Goal: Use online tool/utility: Utilize a website feature to perform a specific function

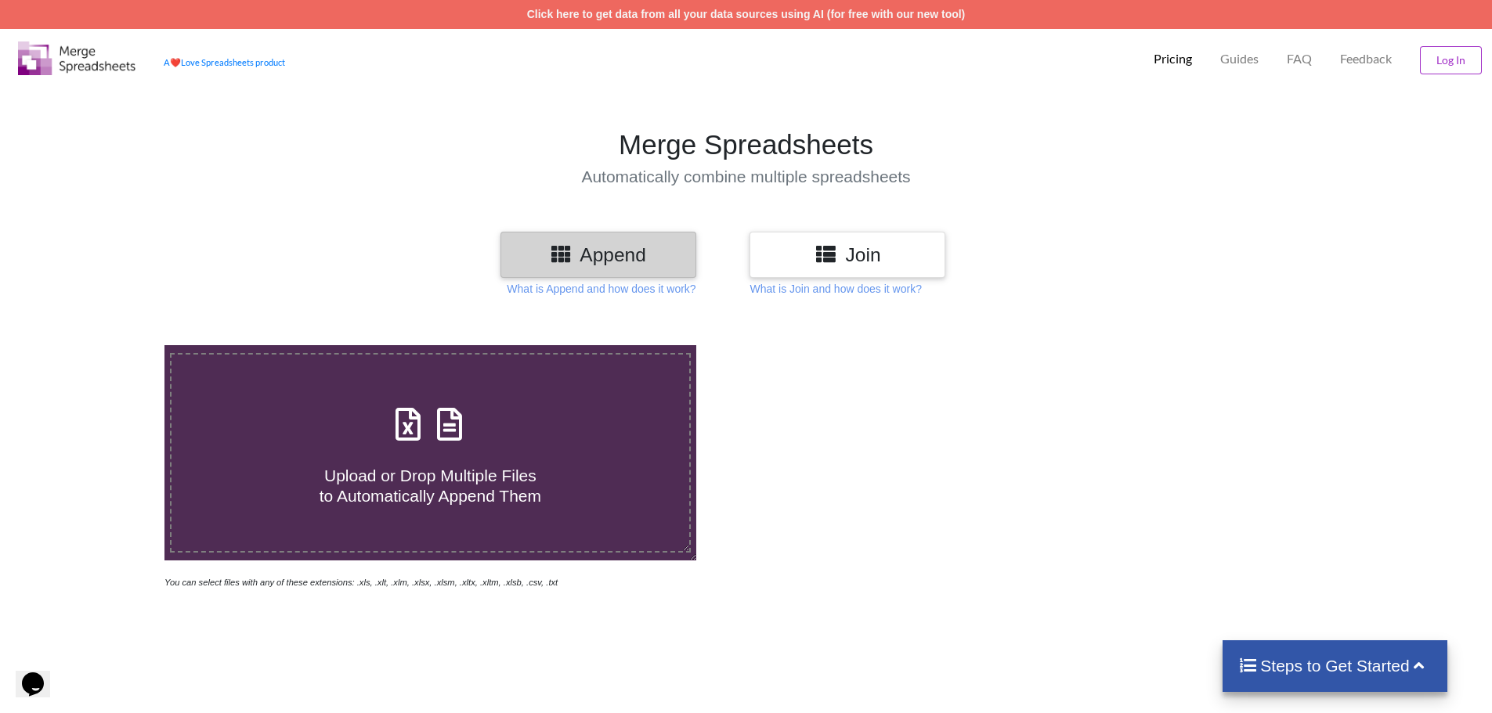
click at [475, 439] on div "Upload or Drop Multiple Files to Automatically Append Them" at bounding box center [431, 453] width 518 height 106
click at [107, 345] on input "Upload or Drop Multiple Files to Automatically Append Them" at bounding box center [107, 345] width 0 height 0
type input "C:\fakepath\Details of the Inititation (3).xlsx"
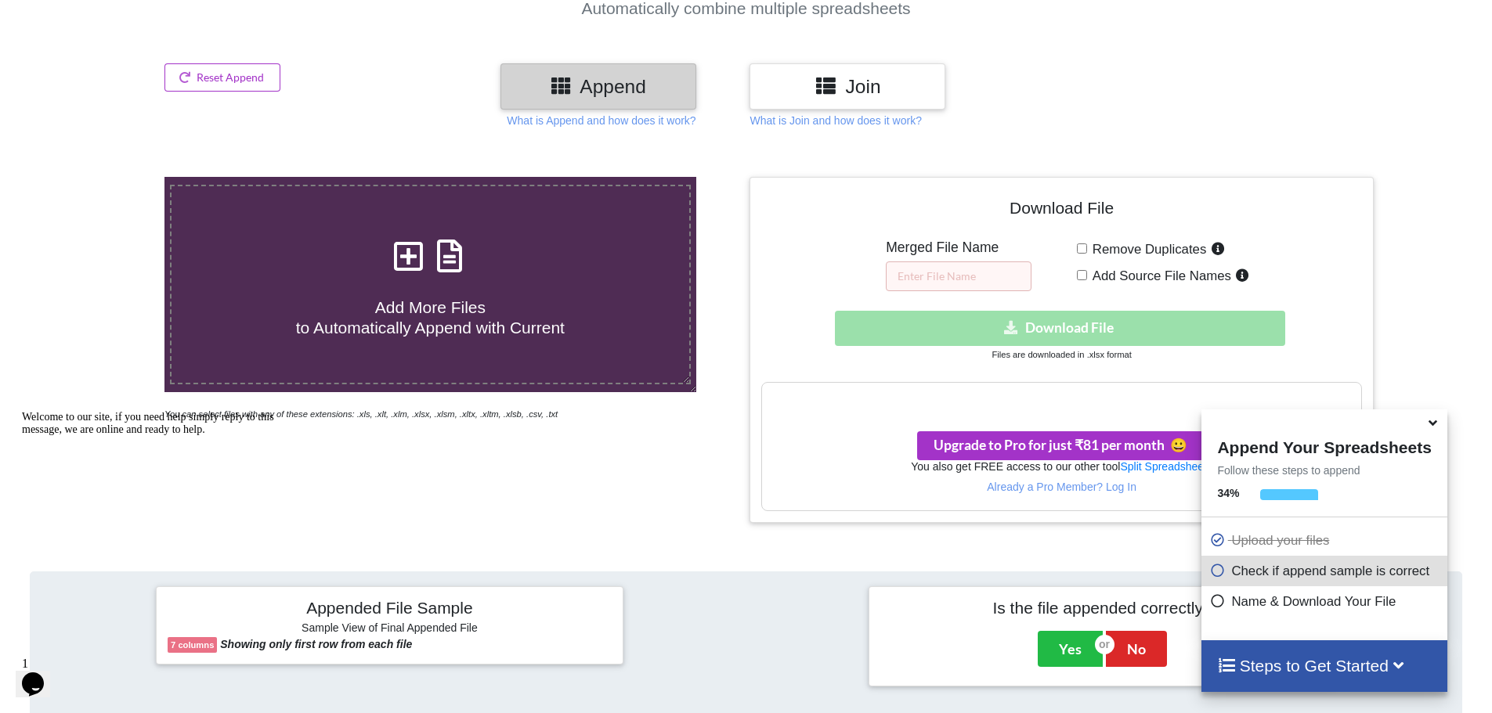
scroll to position [184, 0]
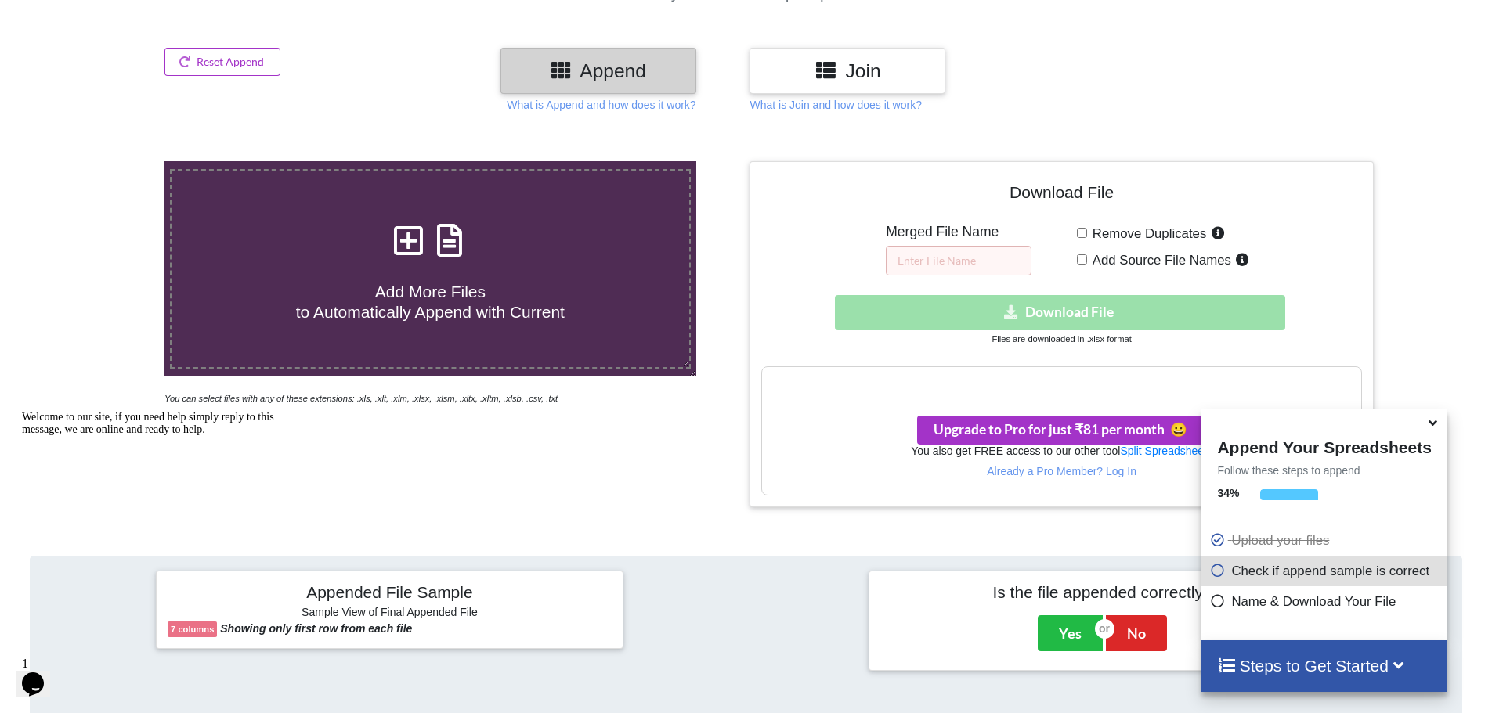
click at [1432, 425] on icon at bounding box center [1433, 421] width 16 height 14
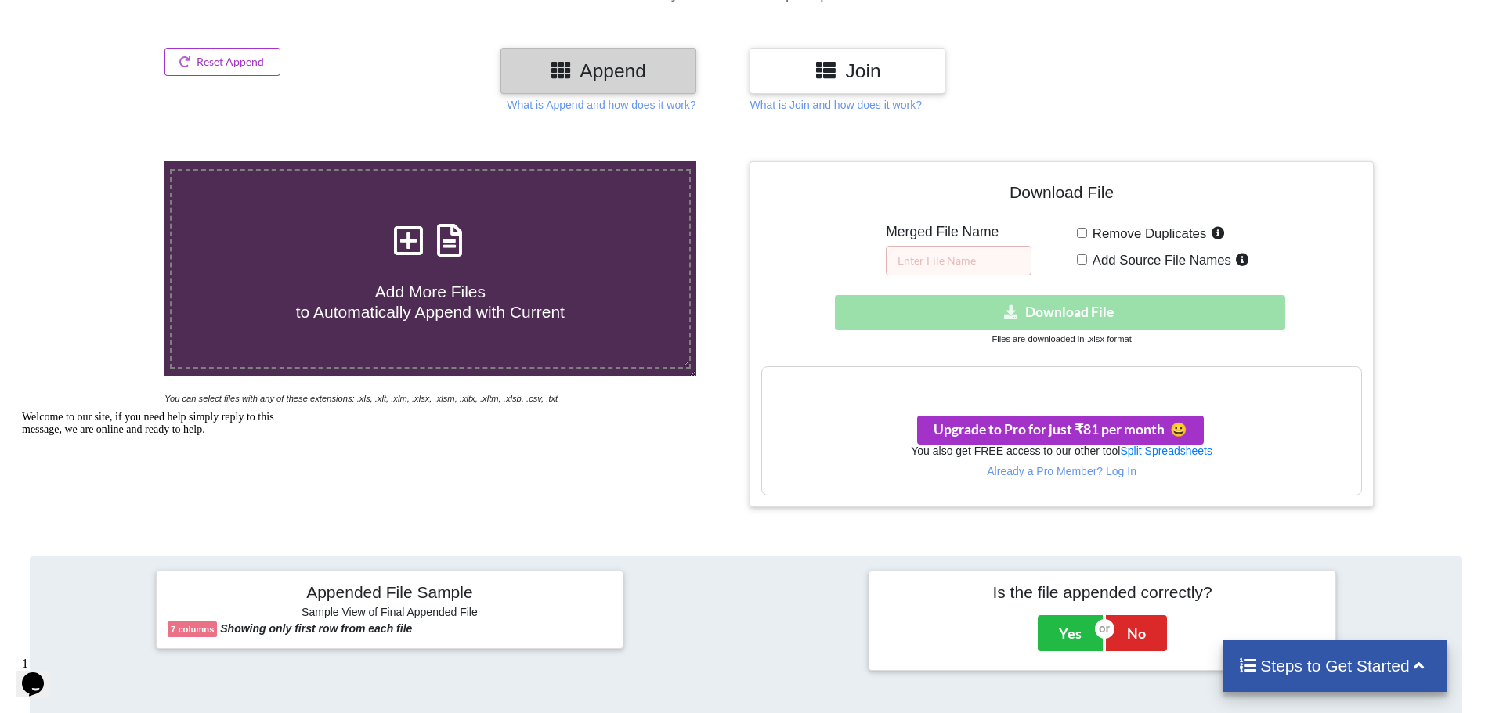
click at [1088, 232] on span "Remove Duplicates" at bounding box center [1147, 233] width 120 height 15
click at [1087, 232] on input "Remove Duplicates" at bounding box center [1082, 233] width 10 height 10
click at [1082, 229] on input "Remove Duplicates" at bounding box center [1082, 233] width 10 height 10
checkbox input "false"
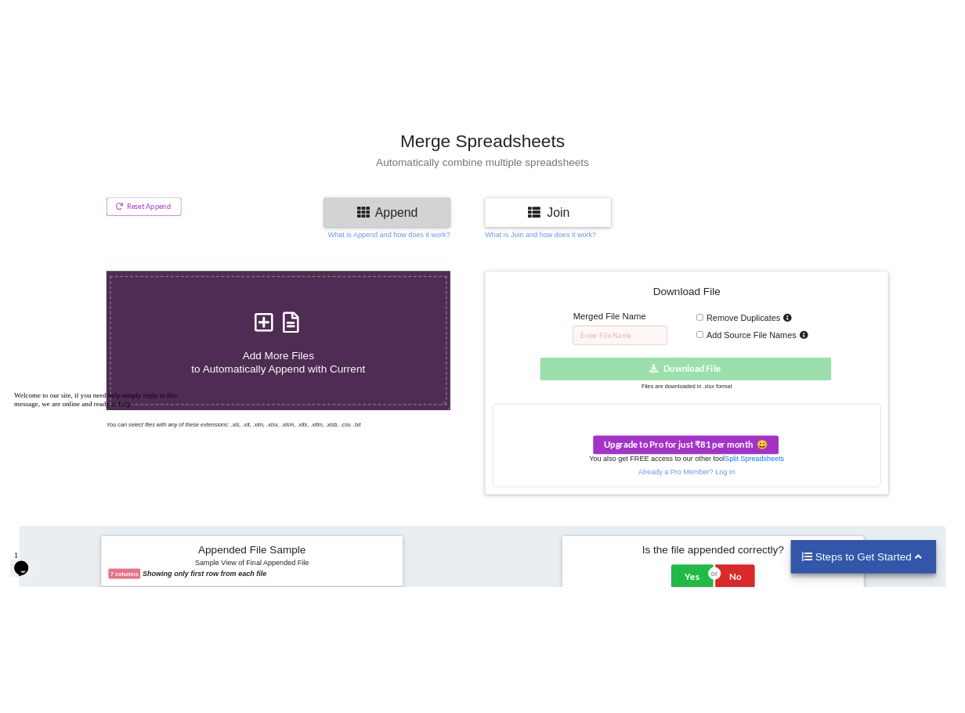
scroll to position [106, 0]
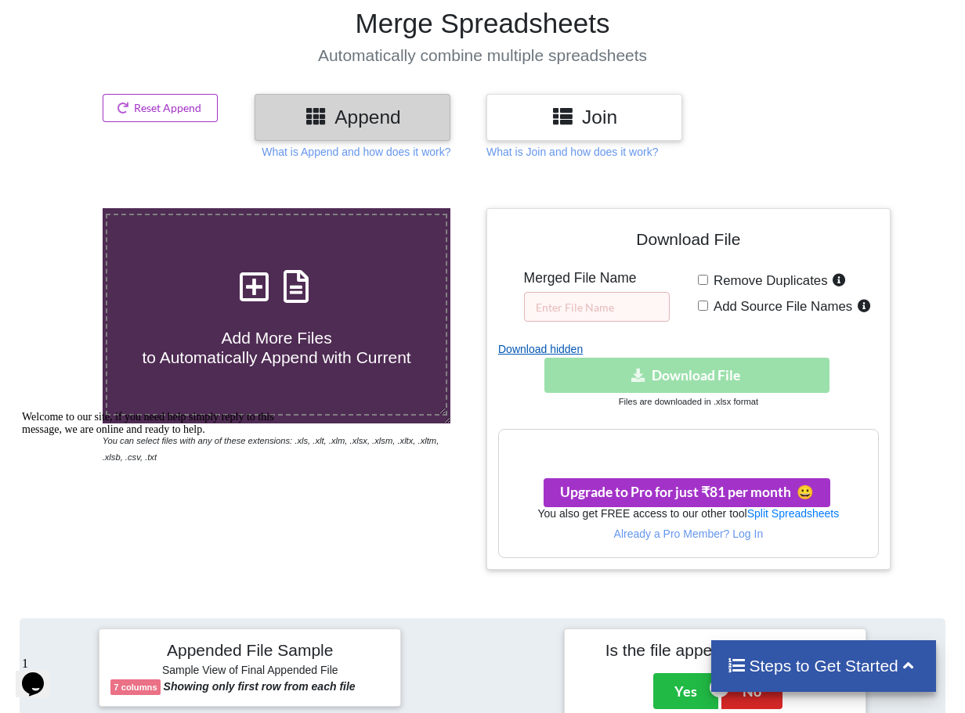
click at [510, 353] on link "Download hidden" at bounding box center [688, 349] width 381 height 16
